Goal: Information Seeking & Learning: Learn about a topic

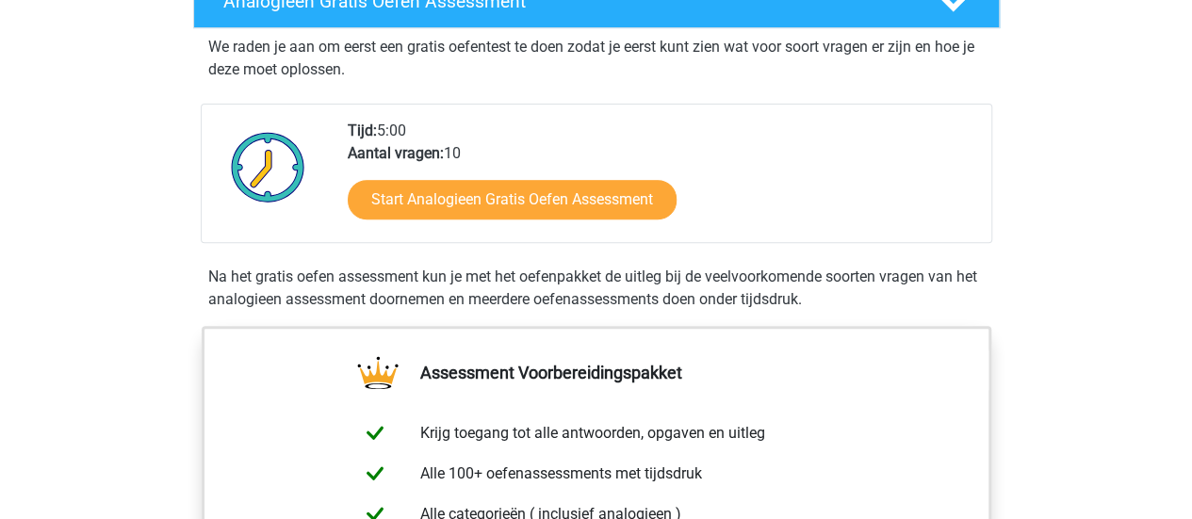
scroll to position [325, 0]
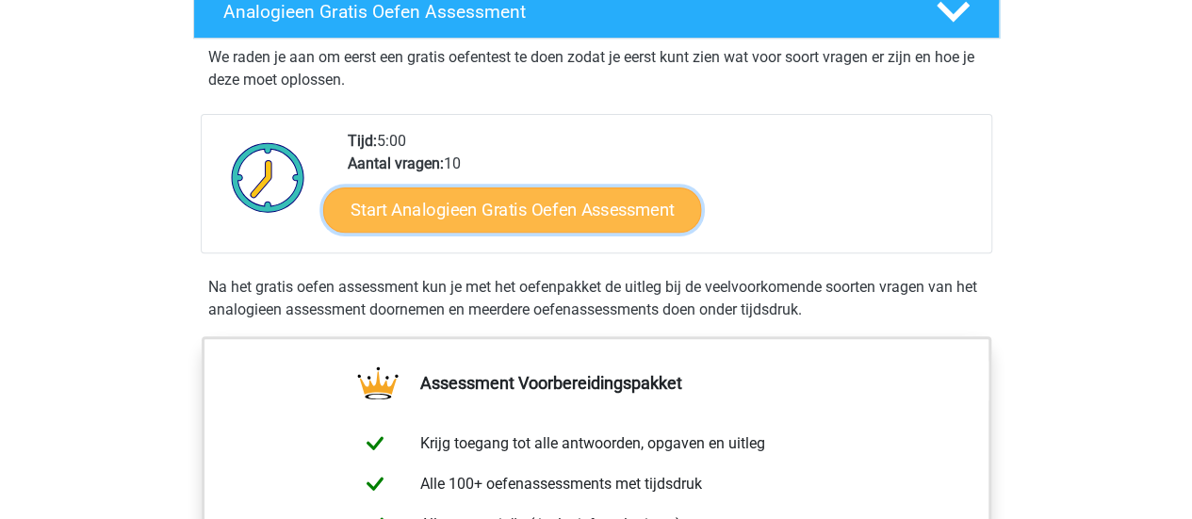
click at [484, 215] on link "Start Analogieen Gratis Oefen Assessment" at bounding box center [512, 209] width 378 height 45
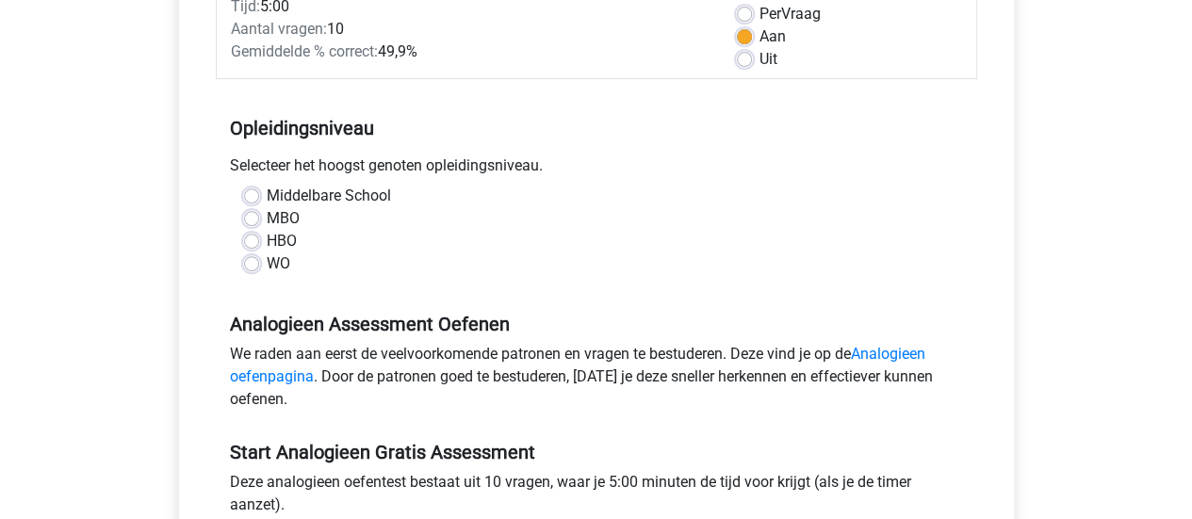
scroll to position [294, 0]
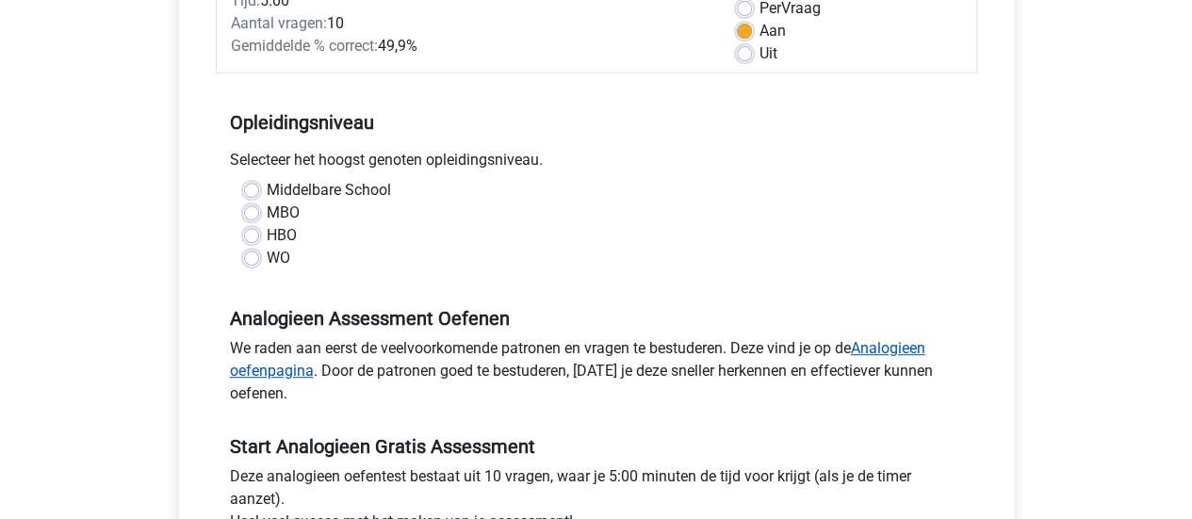
click at [888, 345] on link "Analogieen oefenpagina" at bounding box center [577, 359] width 695 height 41
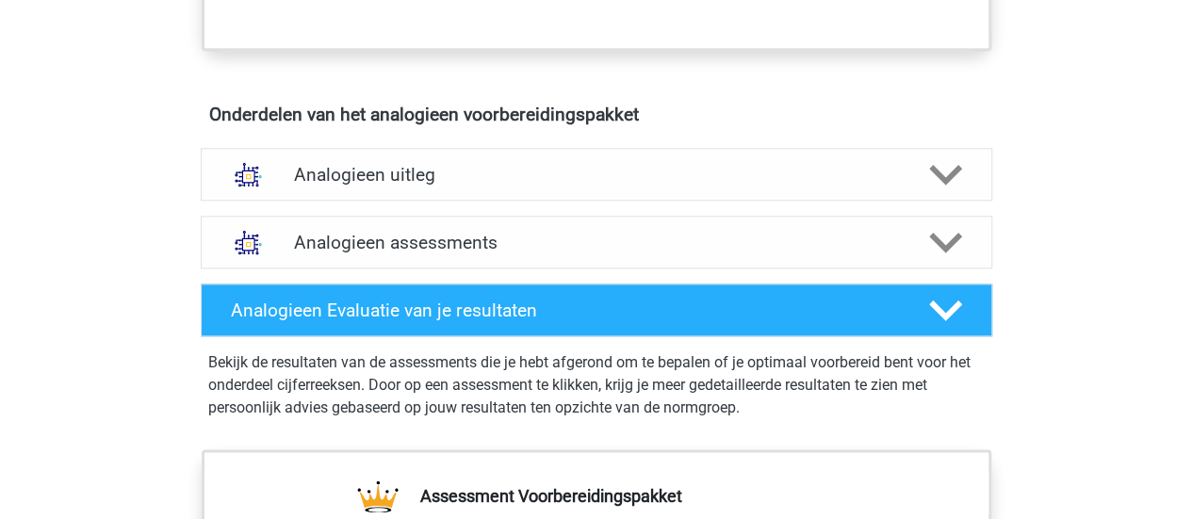
scroll to position [1003, 0]
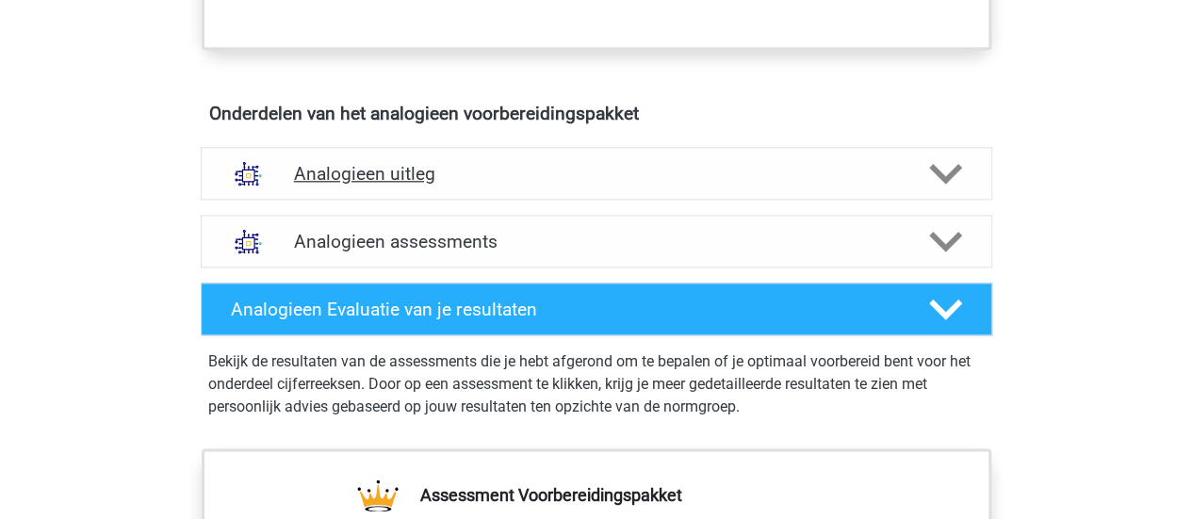
click at [731, 187] on div "Analogieen uitleg" at bounding box center [596, 173] width 791 height 53
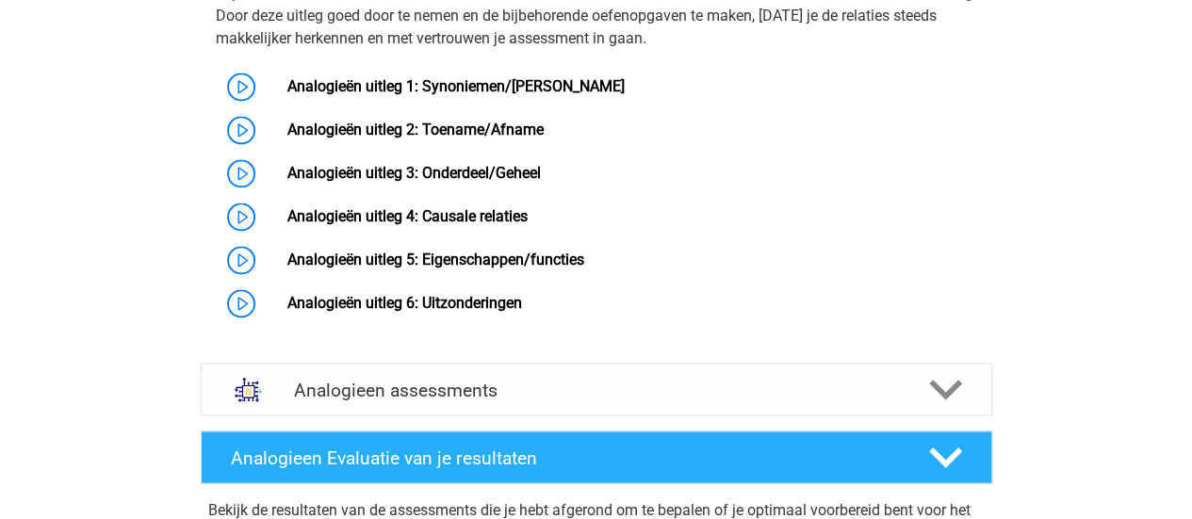
scroll to position [1438, 0]
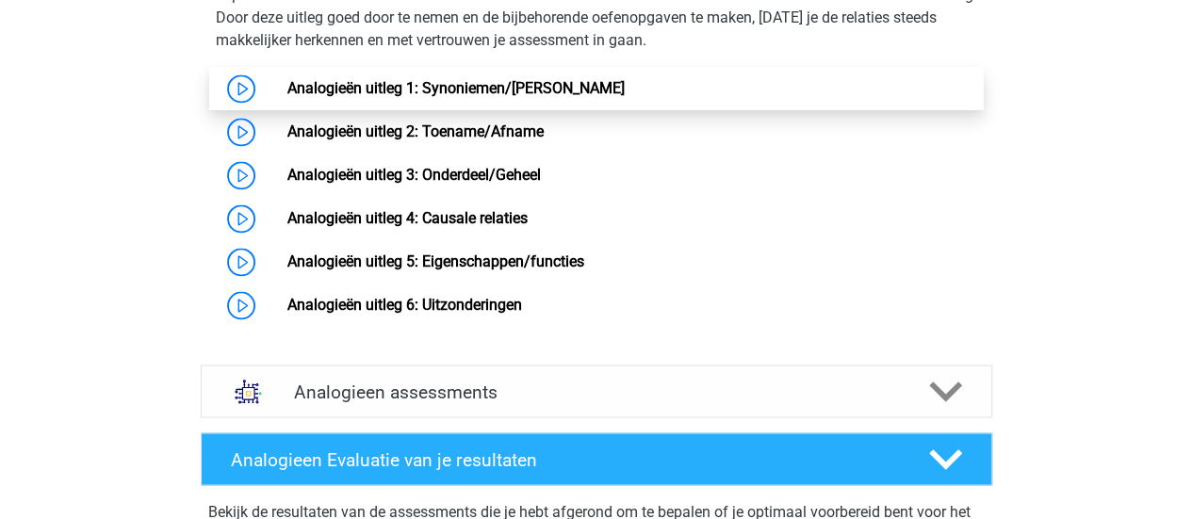
click at [468, 97] on link "Analogieën uitleg 1: Synoniemen/[PERSON_NAME]" at bounding box center [455, 88] width 337 height 18
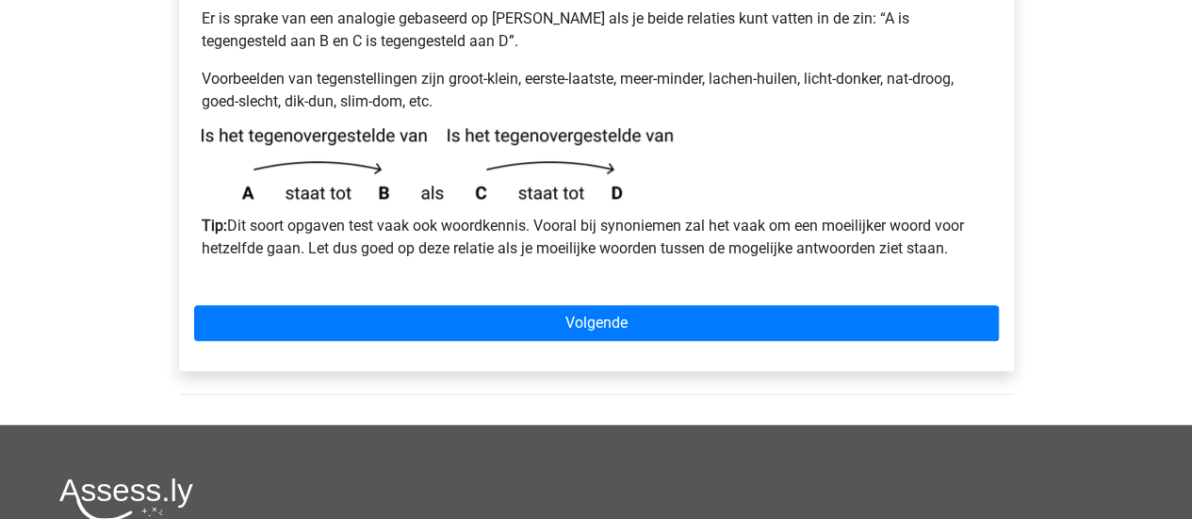
scroll to position [604, 0]
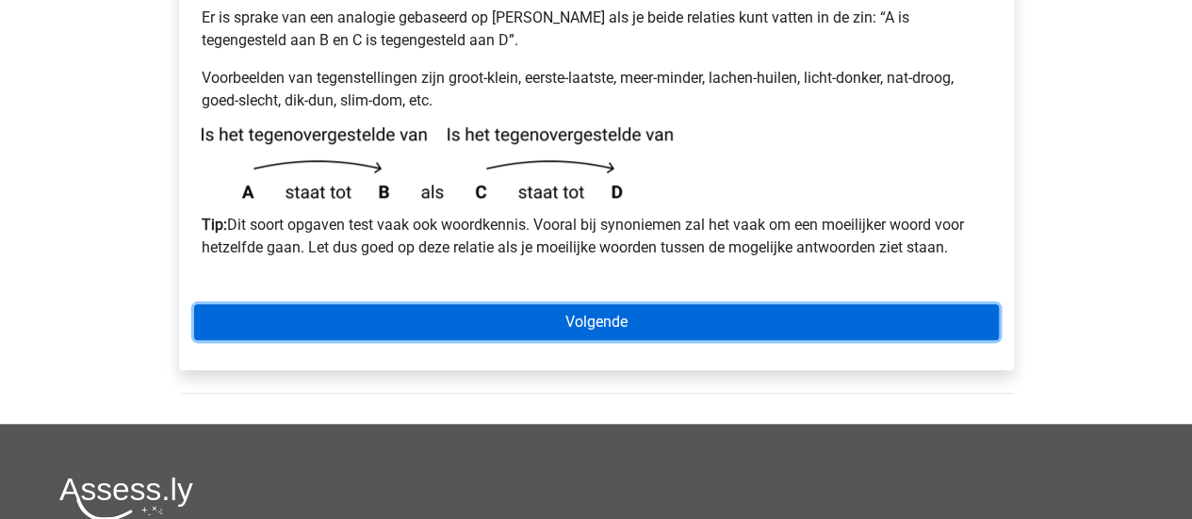
click at [653, 304] on link "Volgende" at bounding box center [596, 322] width 805 height 36
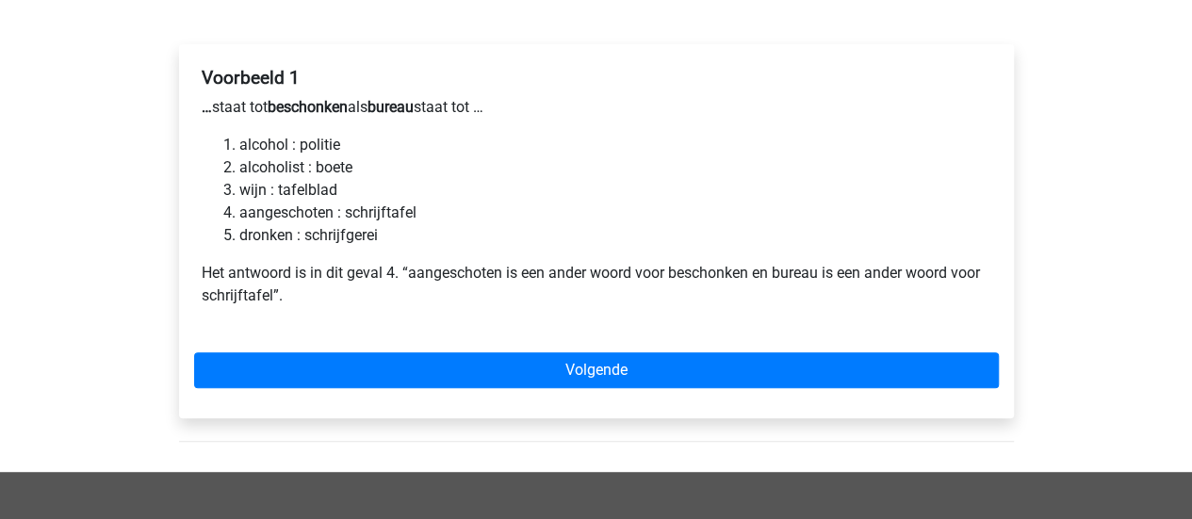
scroll to position [327, 0]
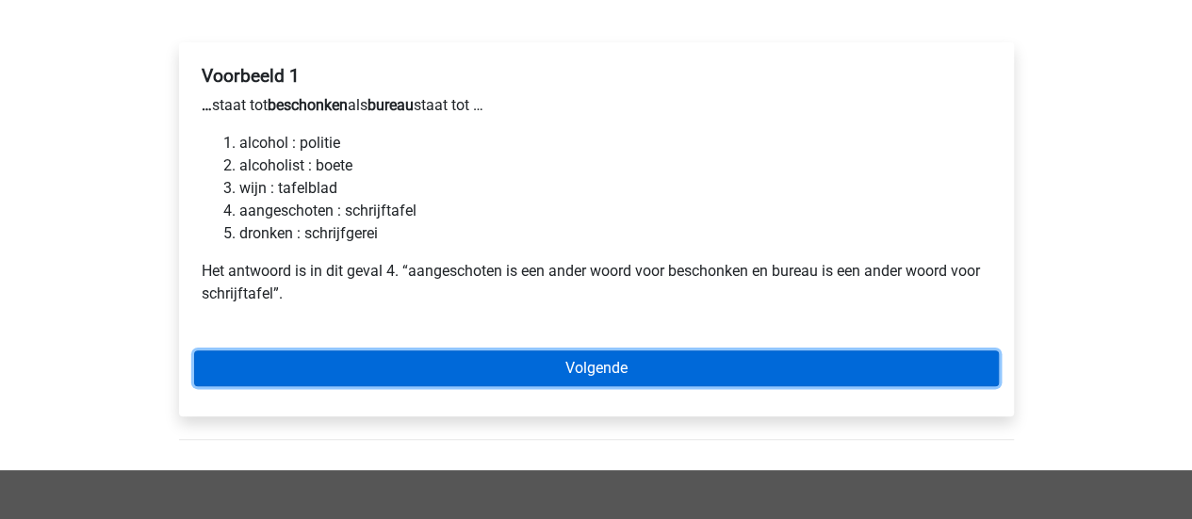
click at [571, 350] on link "Volgende" at bounding box center [596, 368] width 805 height 36
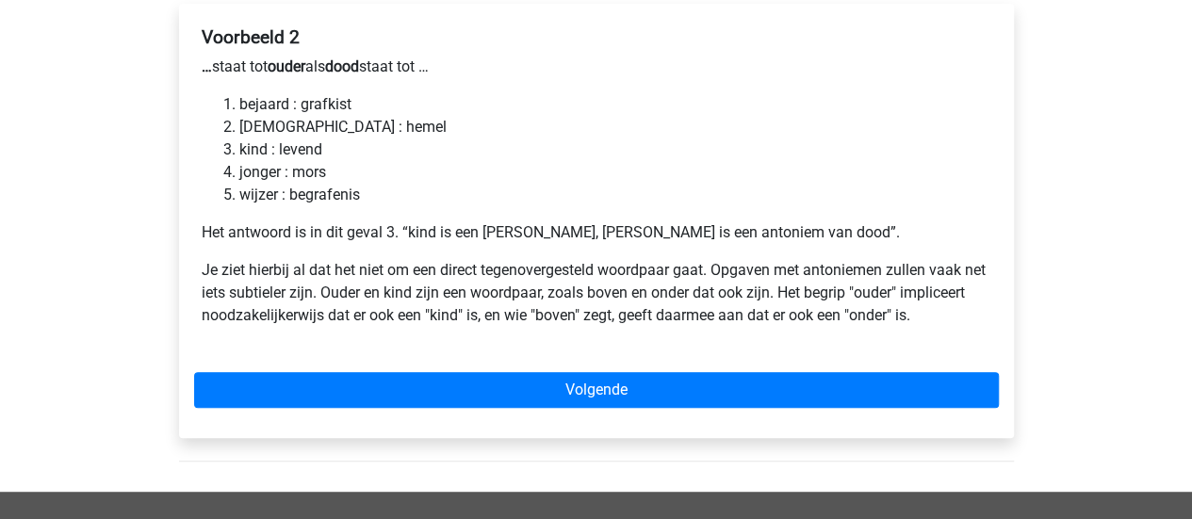
scroll to position [366, 0]
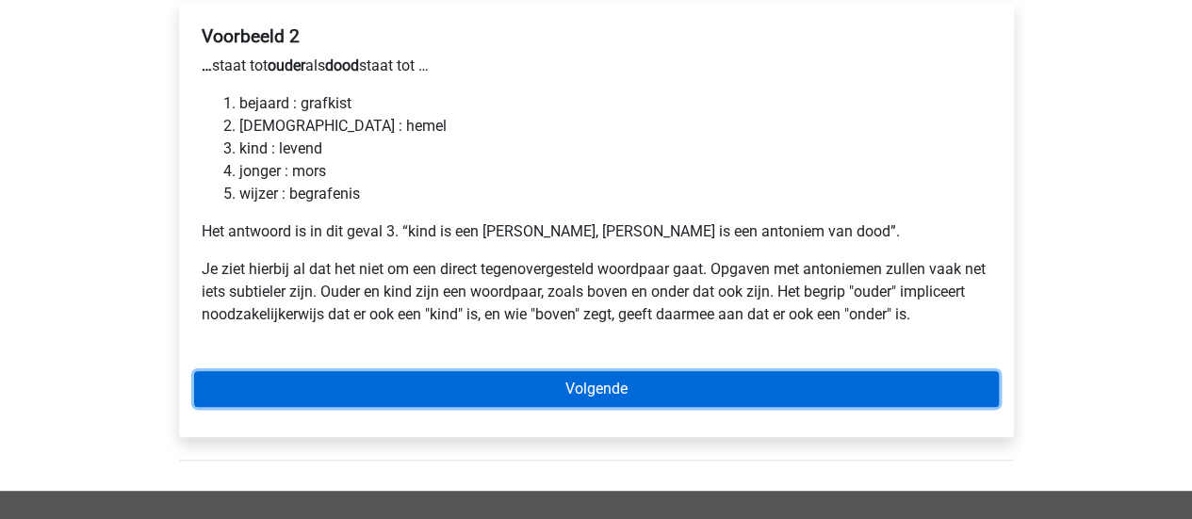
click at [498, 371] on link "Volgende" at bounding box center [596, 389] width 805 height 36
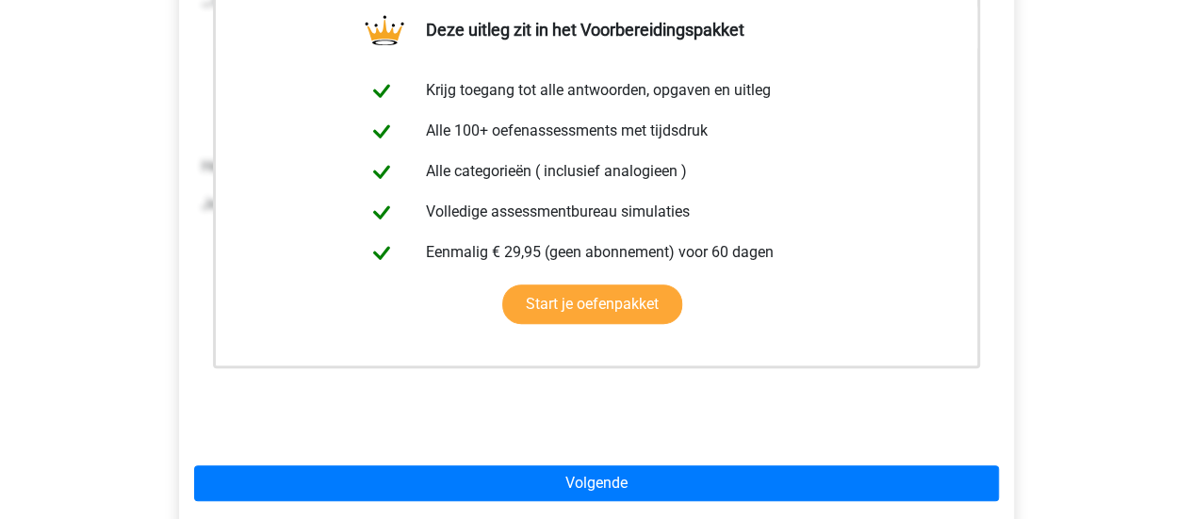
scroll to position [433, 0]
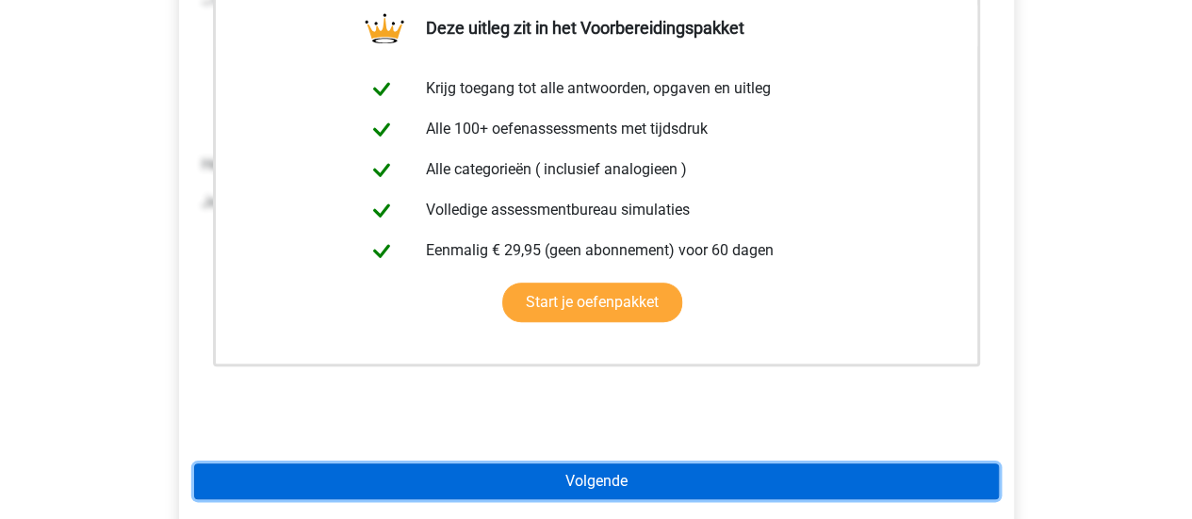
click at [528, 464] on link "Volgende" at bounding box center [596, 482] width 805 height 36
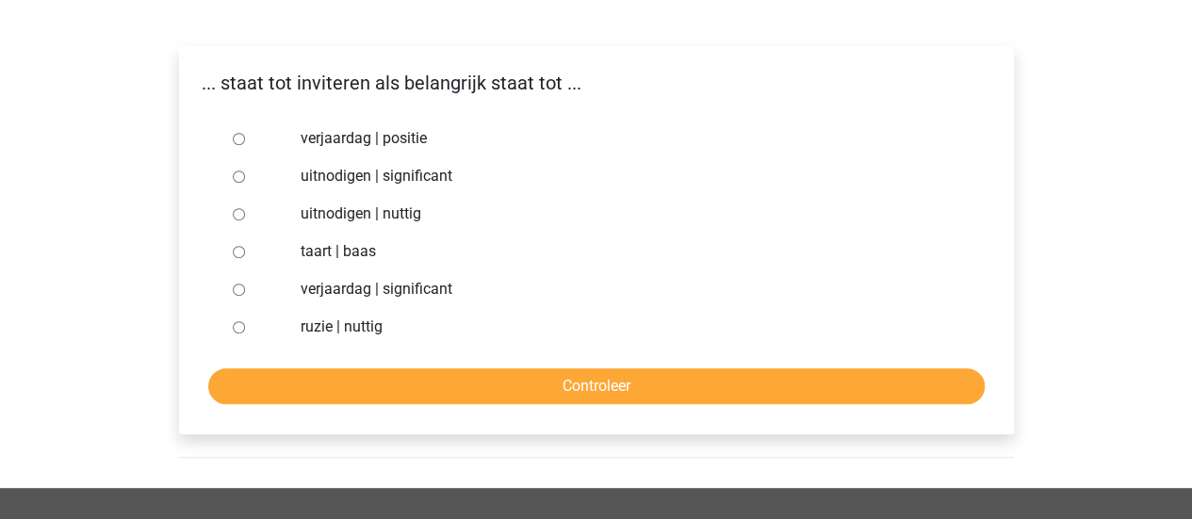
scroll to position [332, 0]
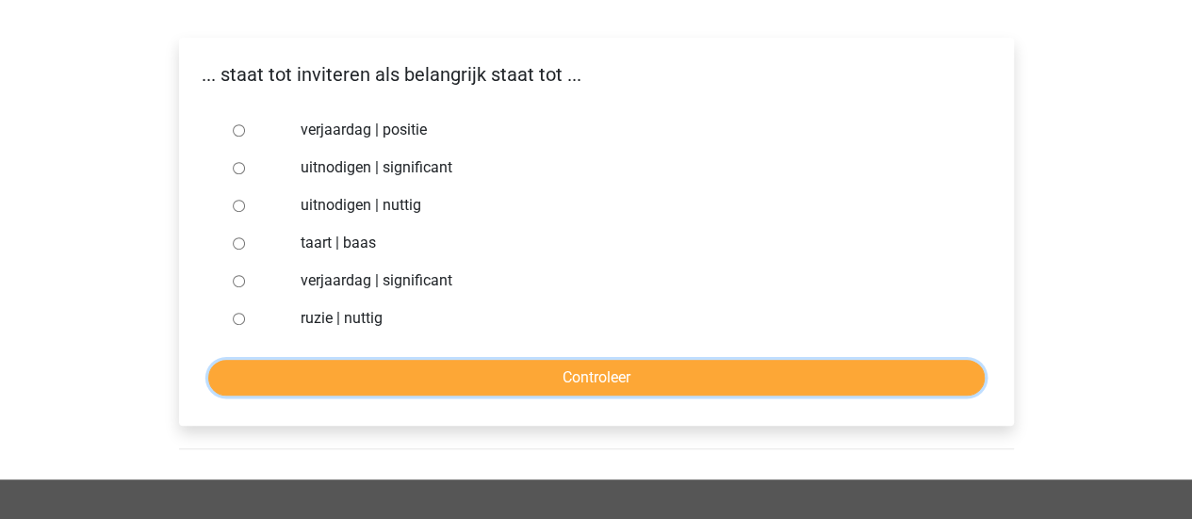
click at [488, 360] on input "Controleer" at bounding box center [596, 378] width 776 height 36
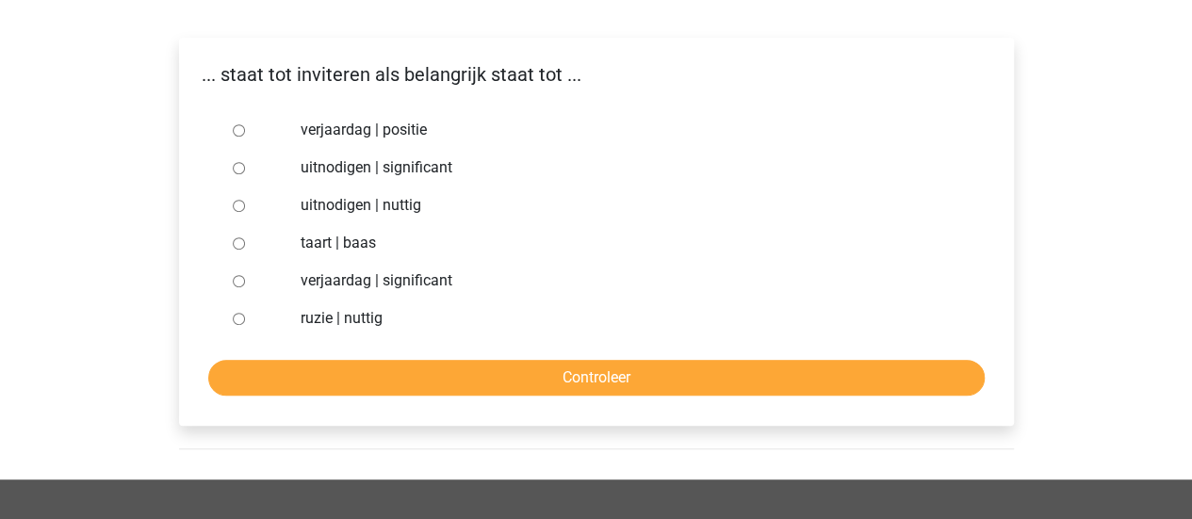
click at [384, 156] on label "uitnodigen | significant" at bounding box center [627, 167] width 652 height 23
click at [245, 162] on input "uitnodigen | significant" at bounding box center [239, 168] width 12 height 12
radio input "true"
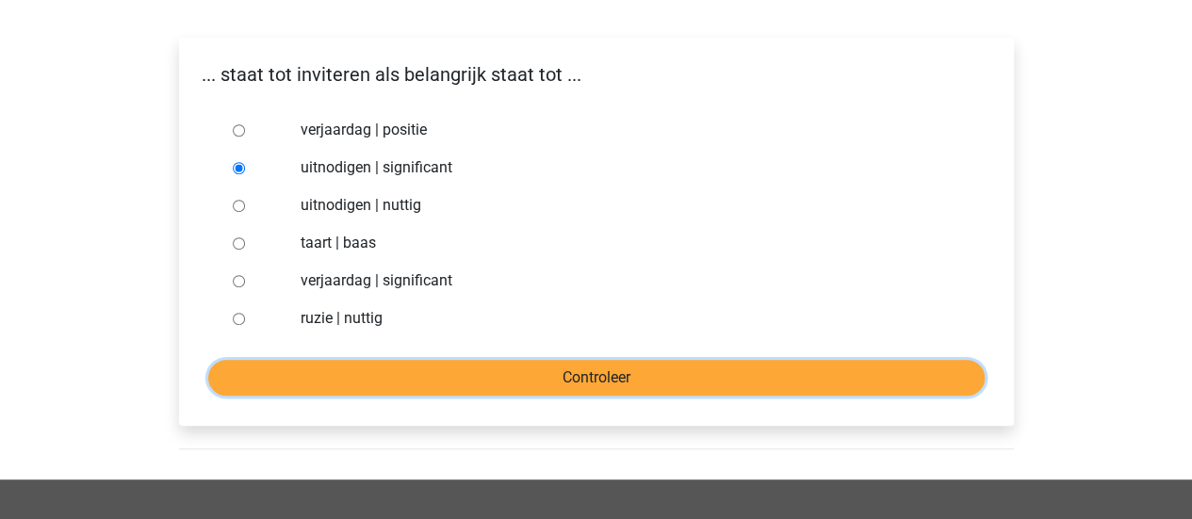
click at [526, 360] on input "Controleer" at bounding box center [596, 378] width 776 height 36
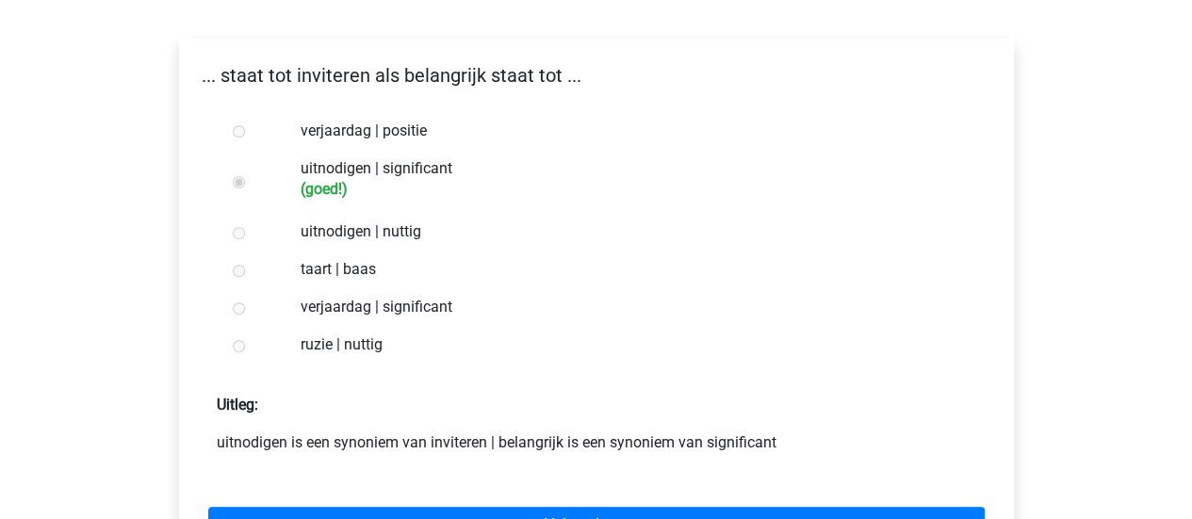
scroll to position [332, 0]
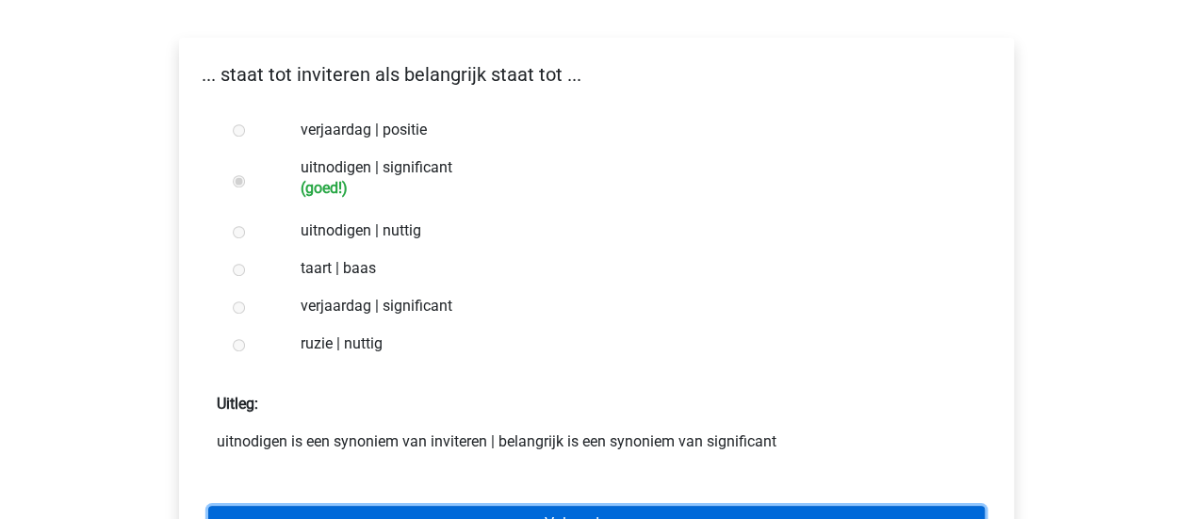
click at [588, 506] on link "Volgende vraag" at bounding box center [596, 524] width 776 height 36
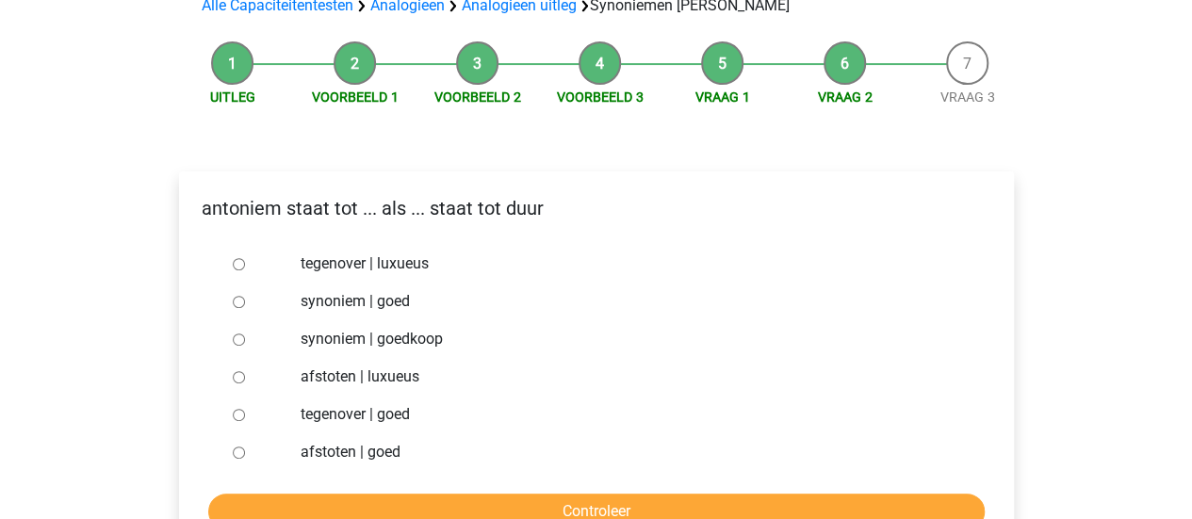
scroll to position [200, 0]
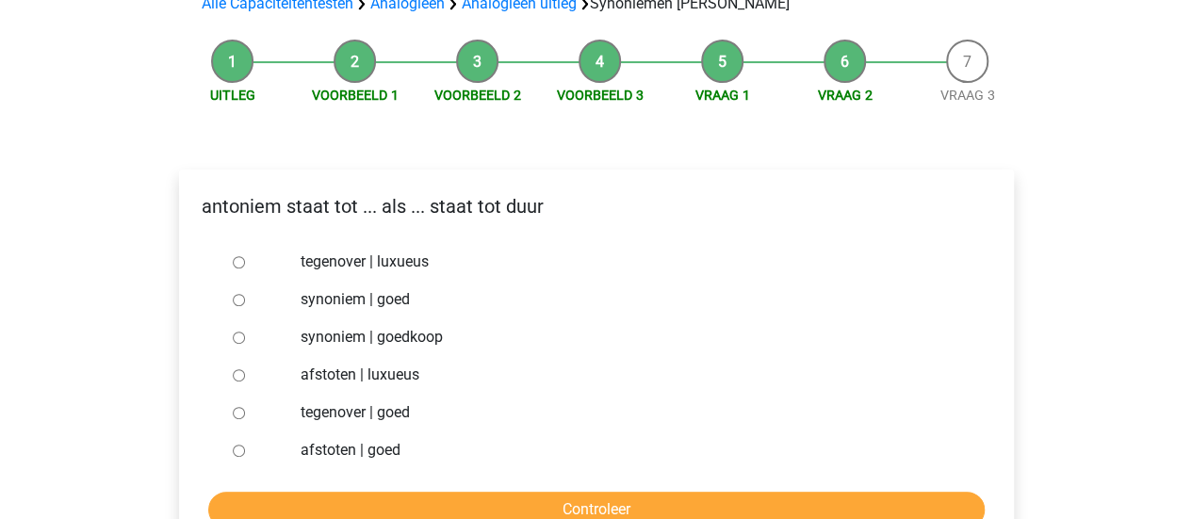
click at [341, 326] on label "synoniem | goedkoop" at bounding box center [627, 337] width 652 height 23
click at [245, 332] on input "synoniem | goedkoop" at bounding box center [239, 338] width 12 height 12
radio input "true"
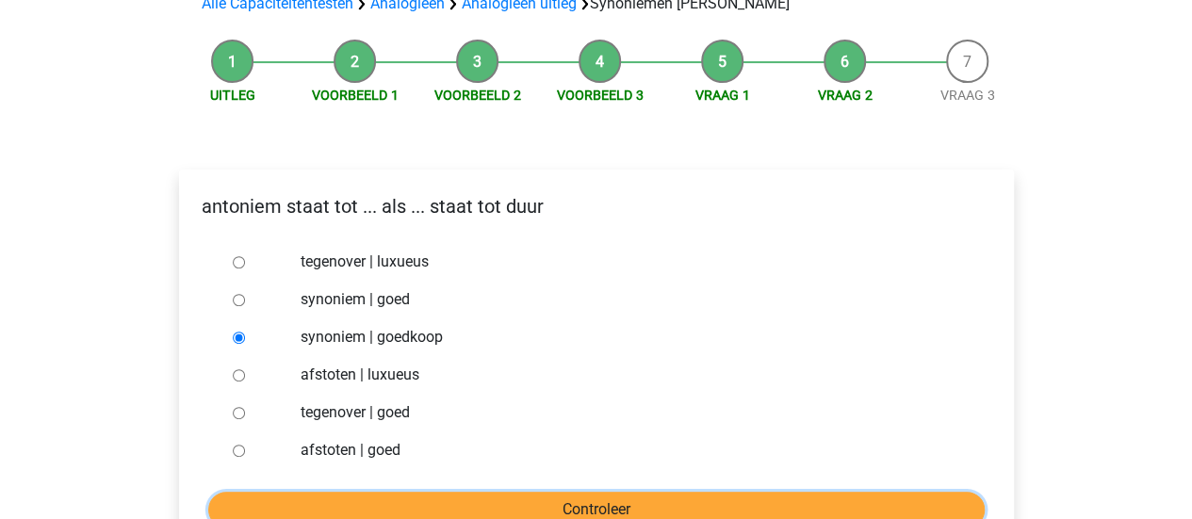
click at [537, 492] on input "Controleer" at bounding box center [596, 510] width 776 height 36
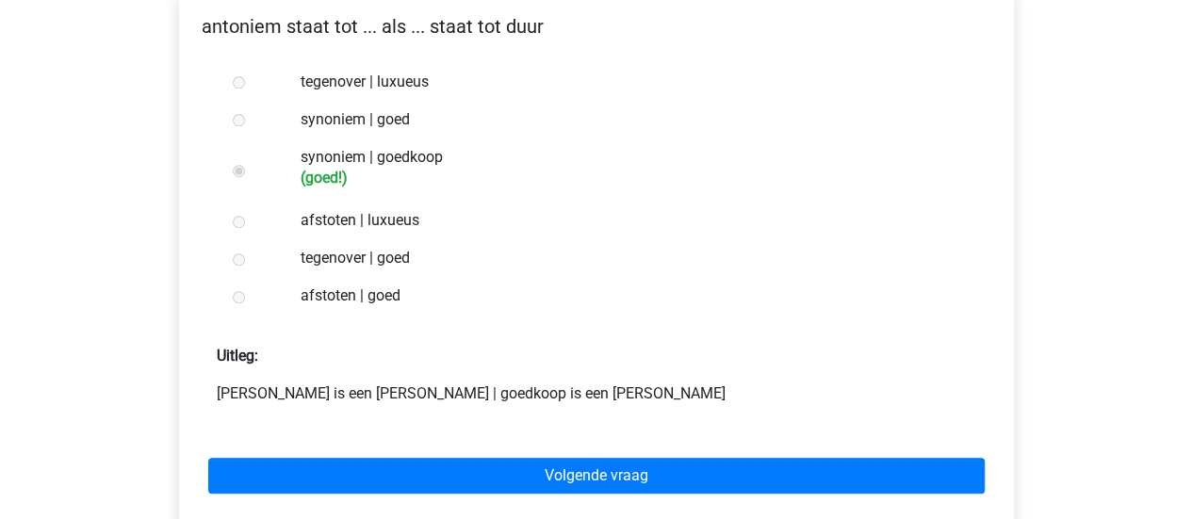
scroll to position [382, 0]
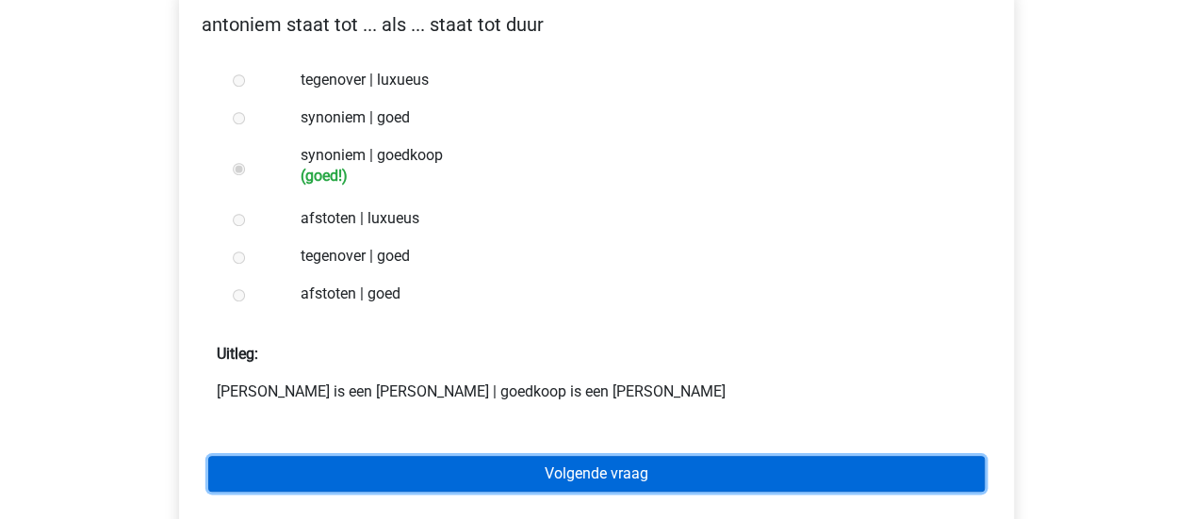
click at [592, 456] on link "Volgende vraag" at bounding box center [596, 474] width 776 height 36
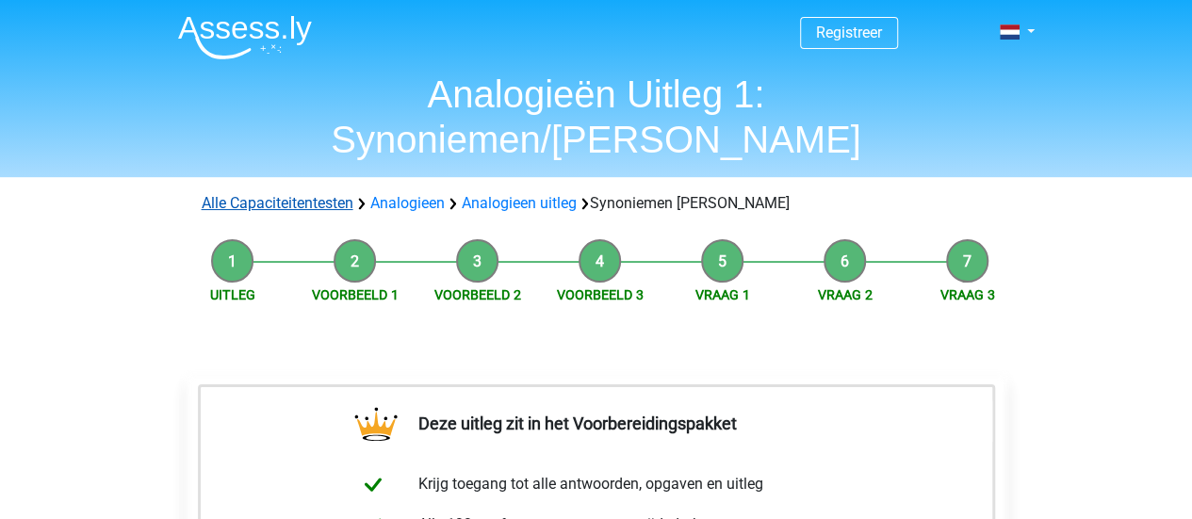
click at [291, 194] on link "Alle Capaciteitentesten" at bounding box center [278, 203] width 152 height 18
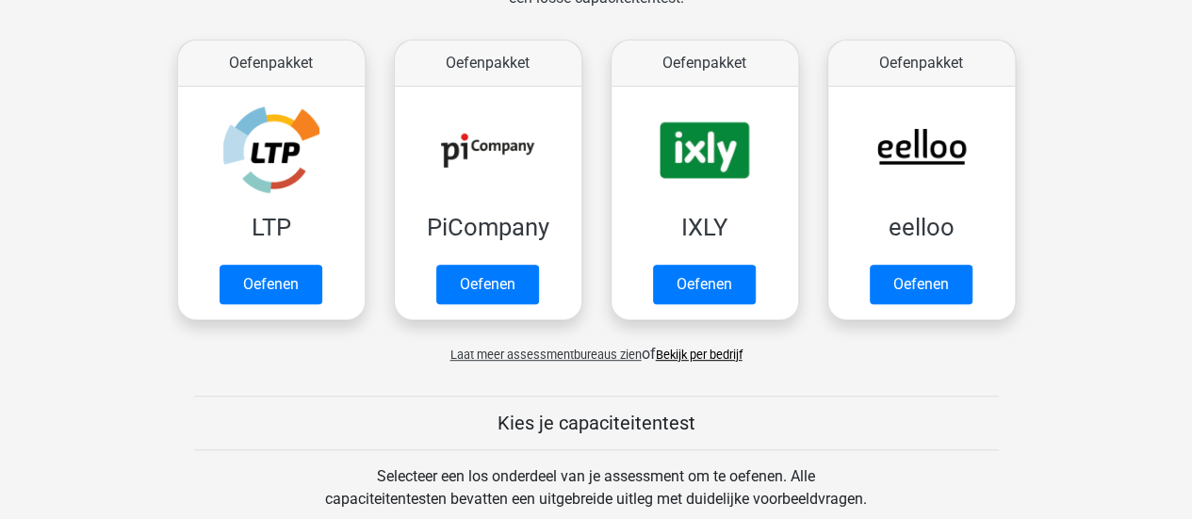
scroll to position [345, 0]
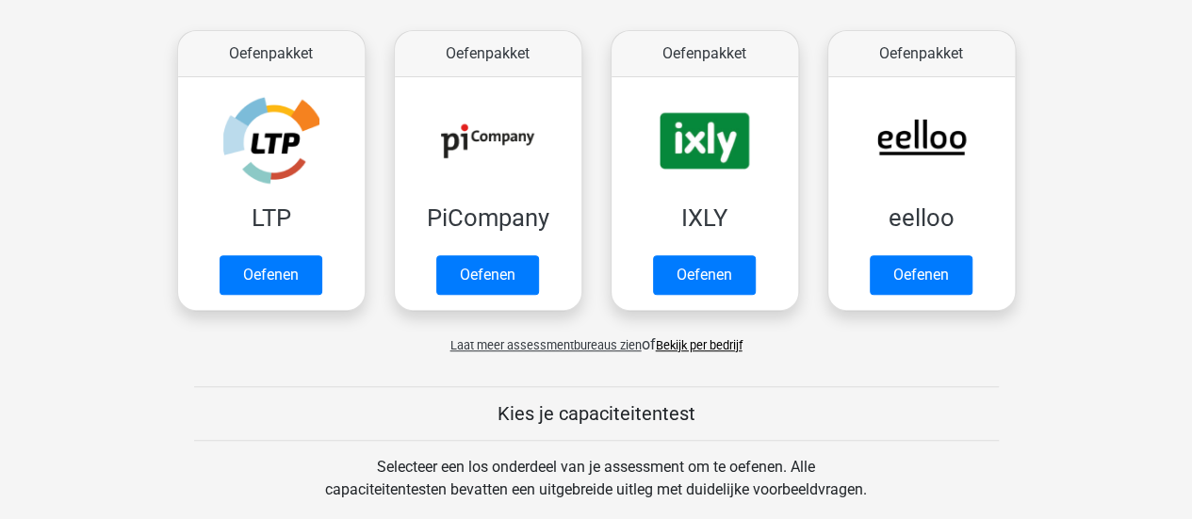
click at [550, 344] on span "Laat meer assessmentbureaus zien" at bounding box center [545, 345] width 191 height 14
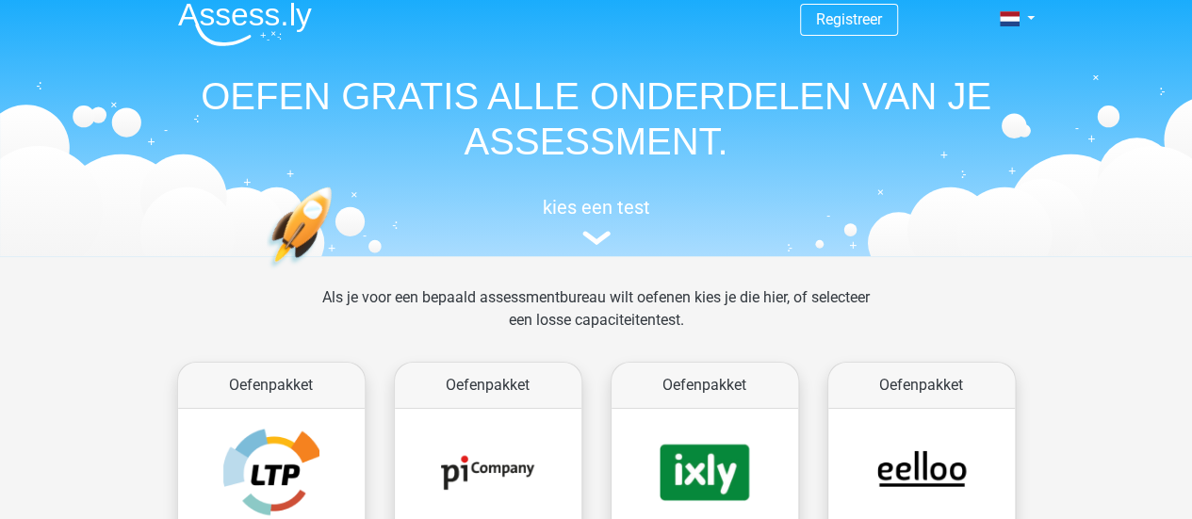
scroll to position [0, 0]
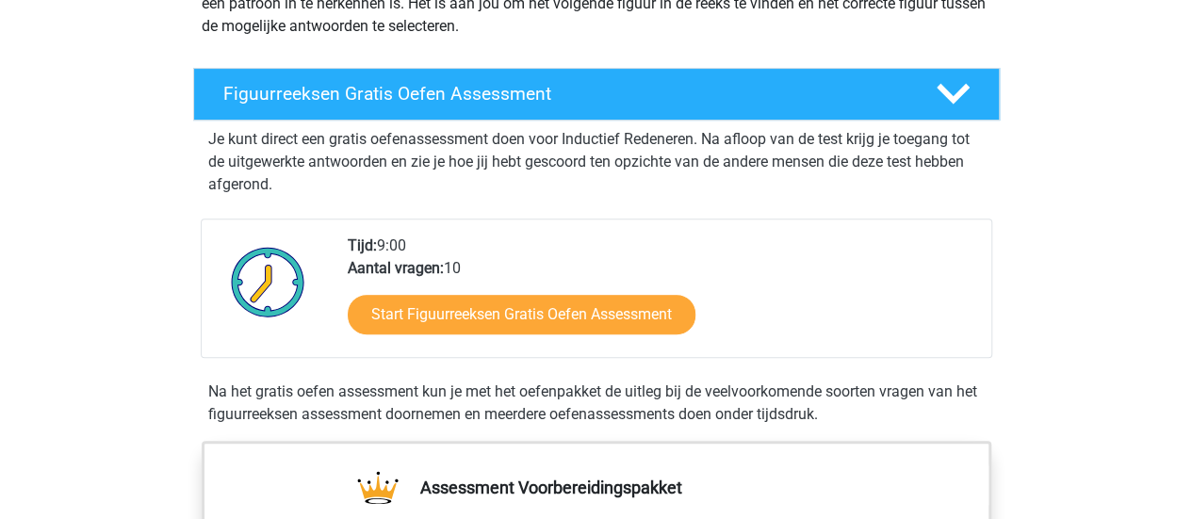
scroll to position [269, 0]
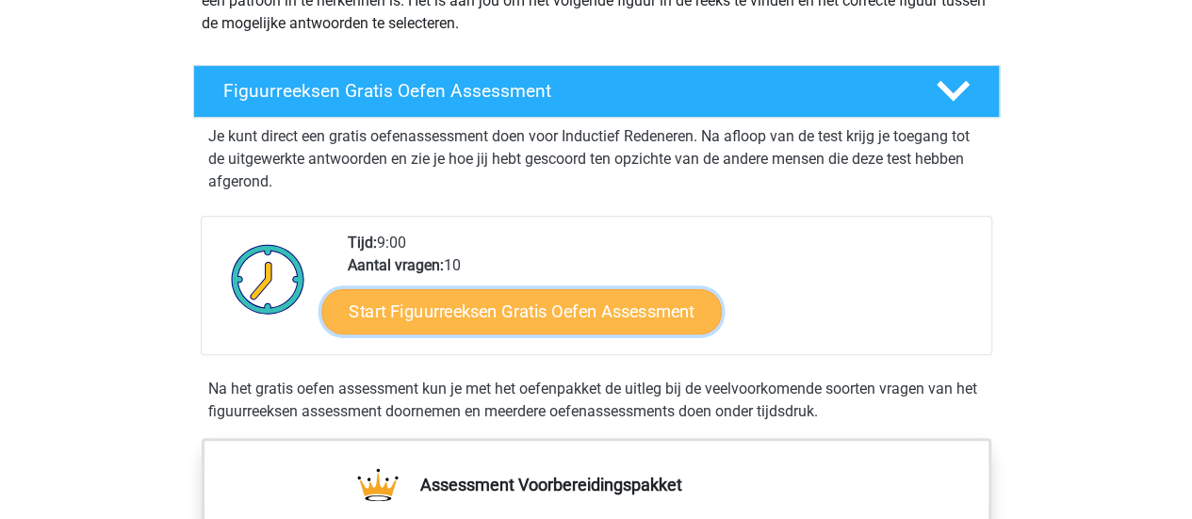
click at [522, 309] on link "Start Figuurreeksen Gratis Oefen Assessment" at bounding box center [520, 310] width 399 height 45
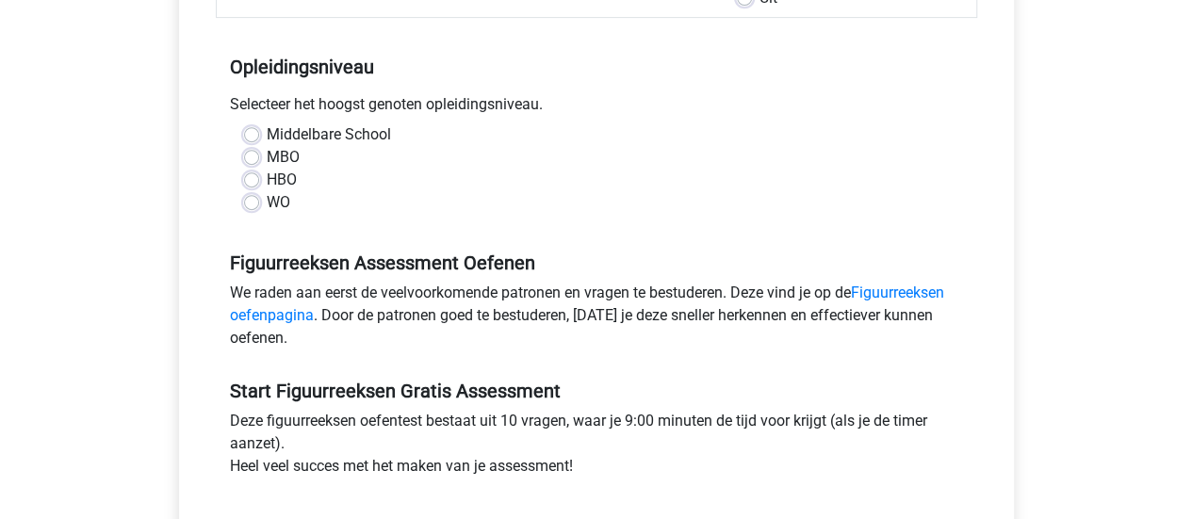
scroll to position [350, 0]
click at [944, 289] on link "Figuurreeksen oefenpagina" at bounding box center [587, 303] width 714 height 41
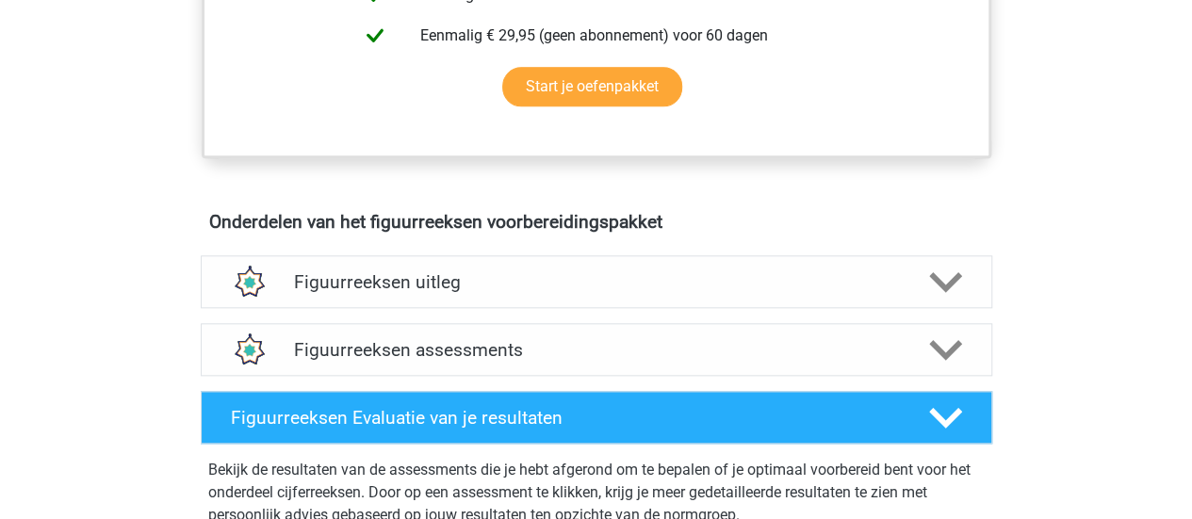
scroll to position [963, 0]
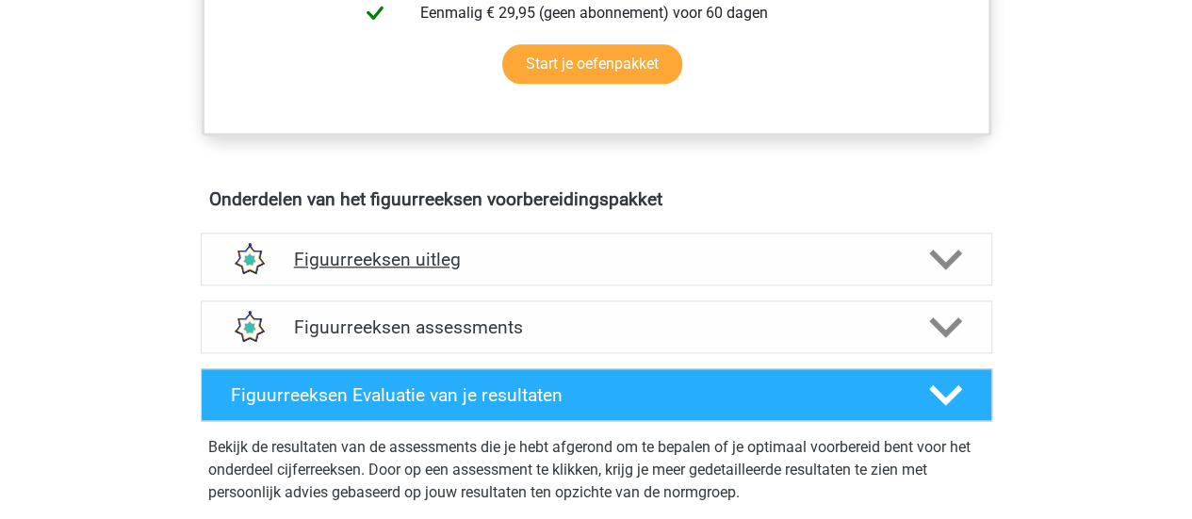
click at [410, 261] on h4 "Figuurreeksen uitleg" at bounding box center [596, 260] width 605 height 22
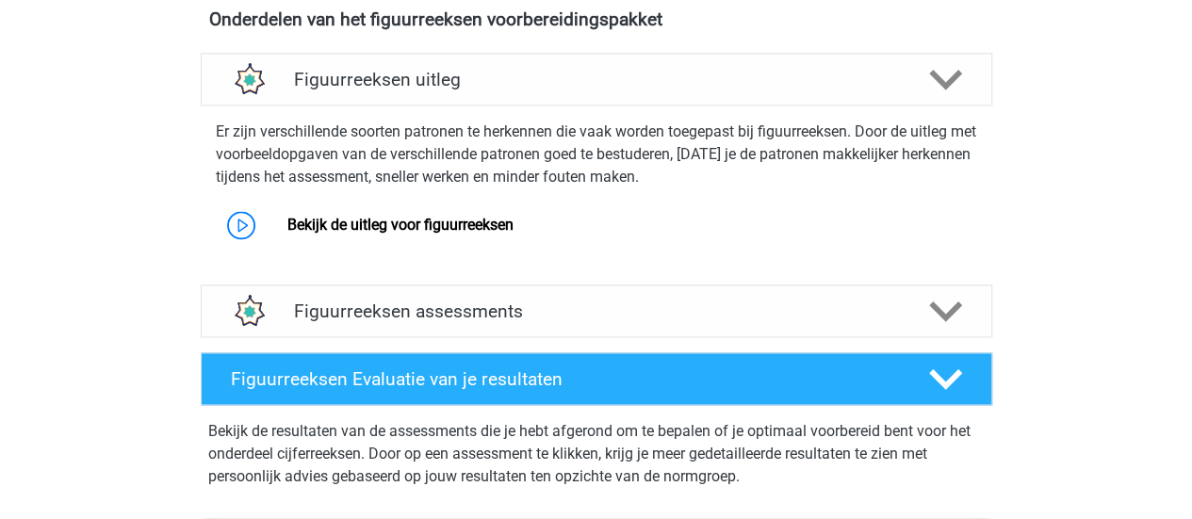
scroll to position [1146, 0]
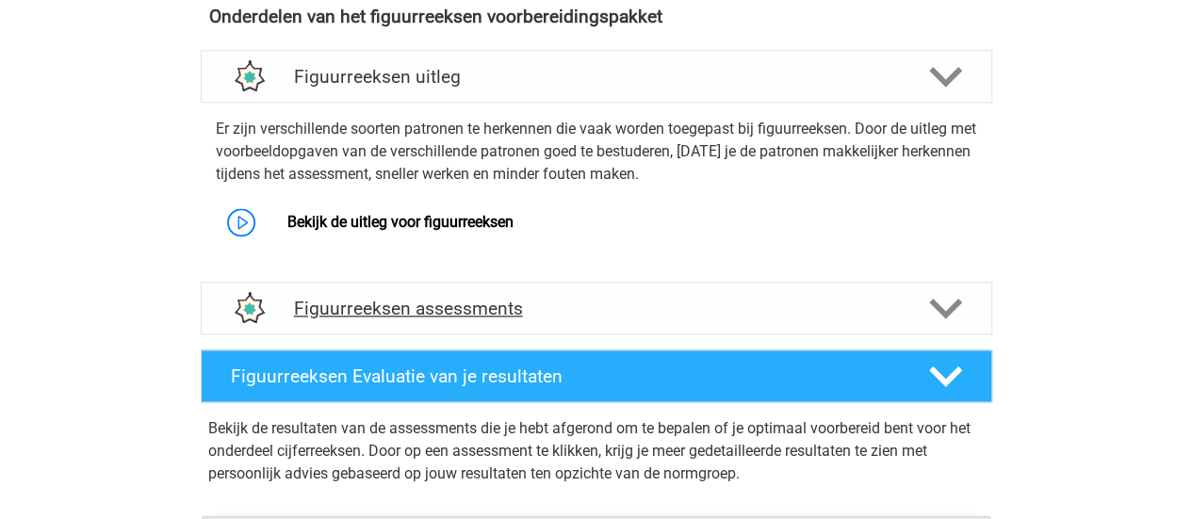
click at [441, 307] on h4 "Figuurreeksen assessments" at bounding box center [596, 309] width 605 height 22
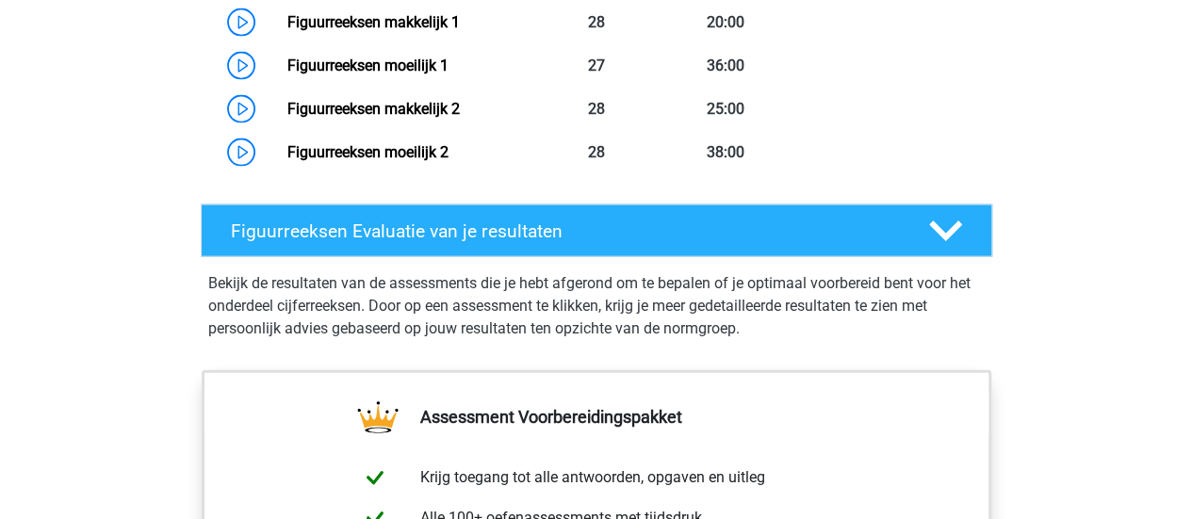
scroll to position [2015, 0]
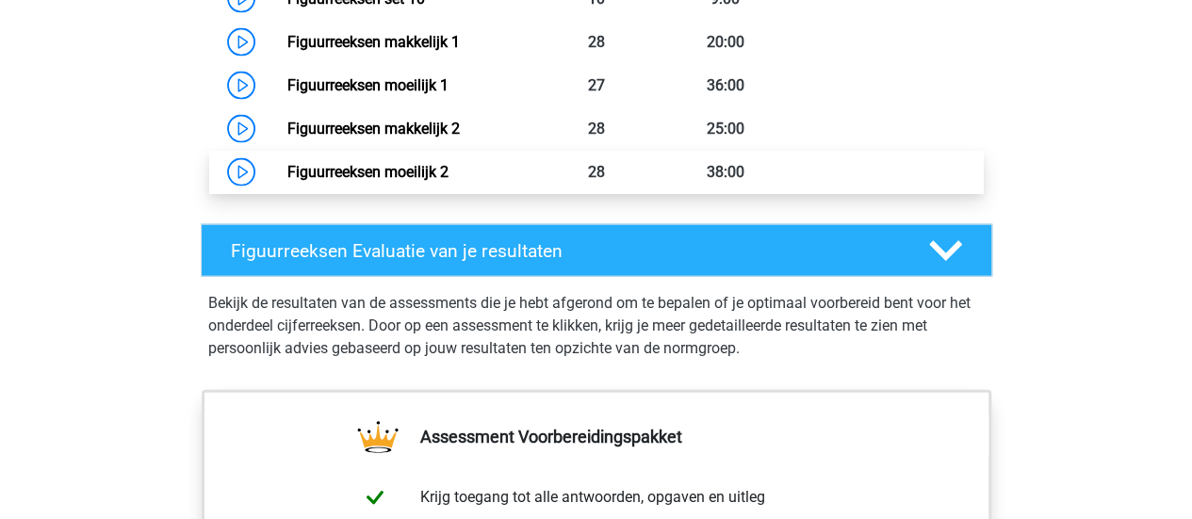
click at [350, 167] on link "Figuurreeksen moeilijk 2" at bounding box center [367, 172] width 161 height 18
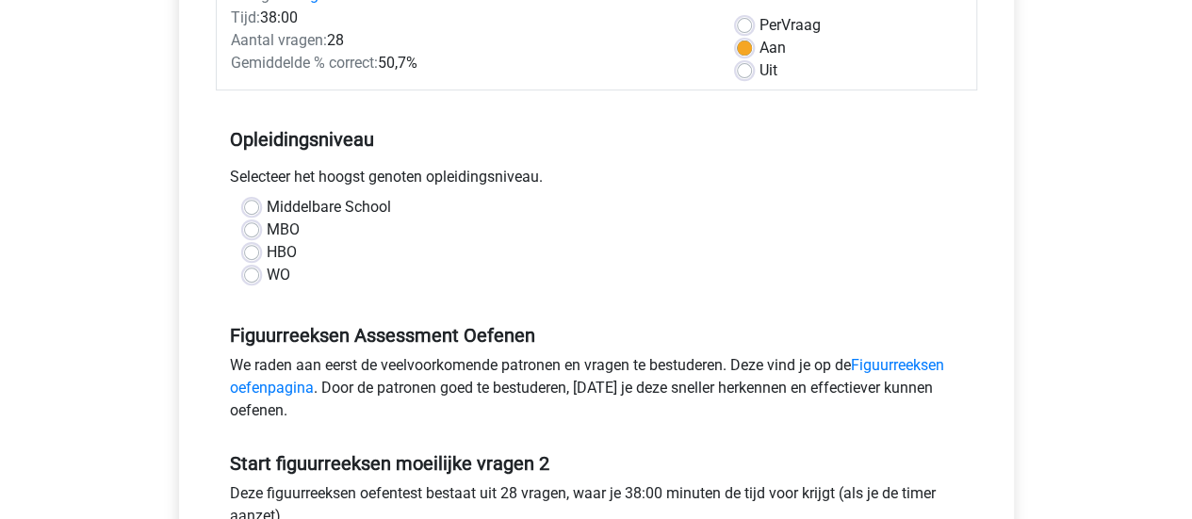
scroll to position [287, 0]
